Goal: Task Accomplishment & Management: Manage account settings

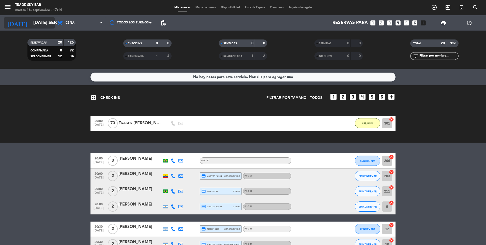
click at [35, 19] on input "[DATE] sep." at bounding box center [60, 23] width 59 height 10
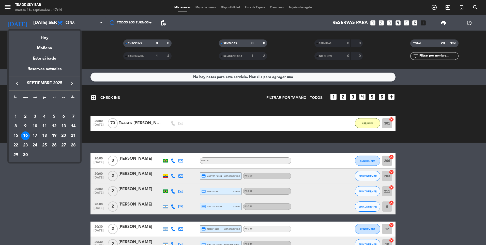
click at [36, 134] on div "17" at bounding box center [35, 135] width 9 height 9
type input "mié. [DATE]"
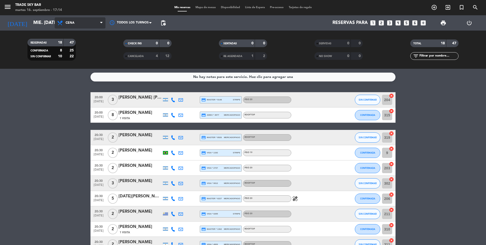
click at [97, 23] on span "Cena" at bounding box center [80, 22] width 51 height 11
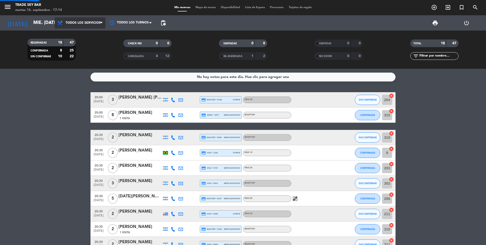
click at [92, 36] on div "menu Trade Sky Bar martes 16. septiembre - 17:14 Mis reservas Mapa de mesas Dis…" at bounding box center [243, 34] width 486 height 69
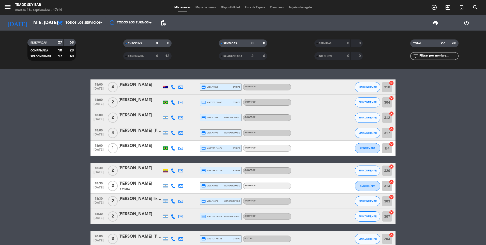
click at [212, 8] on span "Mapa de mesas" at bounding box center [205, 7] width 25 height 3
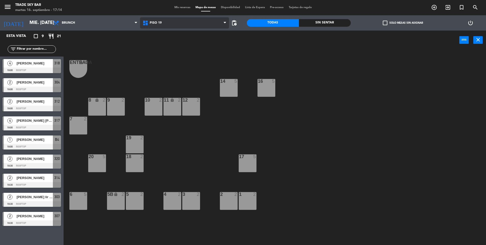
click at [158, 25] on span "PISO 19" at bounding box center [184, 22] width 89 height 11
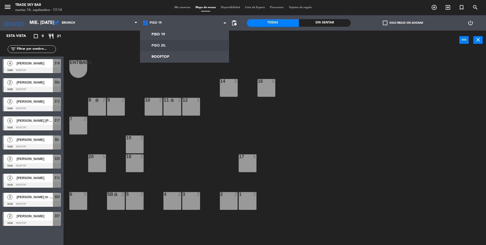
click at [110, 40] on div "power_input close" at bounding box center [262, 40] width 396 height 19
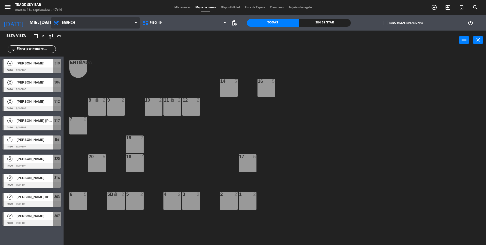
click at [111, 26] on span "Brunch" at bounding box center [95, 22] width 89 height 11
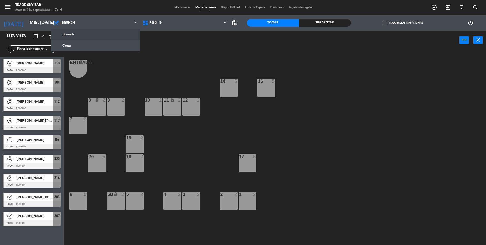
click at [103, 35] on ng-component "menu Trade Sky Bar martes 16. septiembre - 17:14 Mis reservas Mapa de mesas Dis…" at bounding box center [243, 123] width 486 height 246
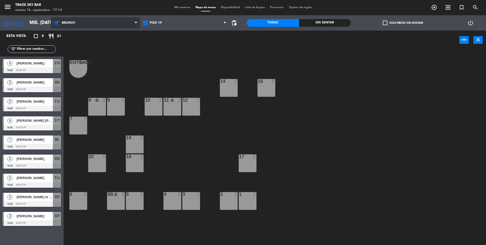
click at [112, 24] on span "Brunch" at bounding box center [95, 22] width 89 height 11
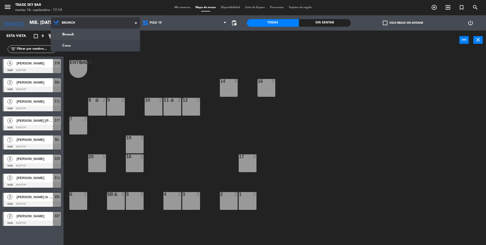
click at [103, 45] on ng-component "menu Trade Sky Bar martes 16. septiembre - 17:14 Mis reservas Mapa de mesas Dis…" at bounding box center [243, 123] width 486 height 246
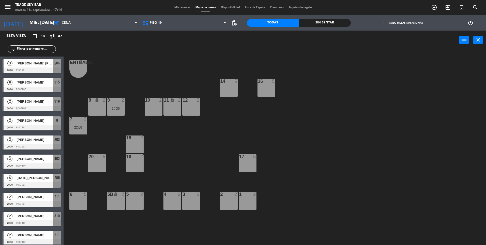
click at [115, 15] on div "menu Trade Sky Bar martes 16. septiembre - 17:14 Mis reservas Mapa de mesas Dis…" at bounding box center [243, 7] width 486 height 15
